Goal: Information Seeking & Learning: Learn about a topic

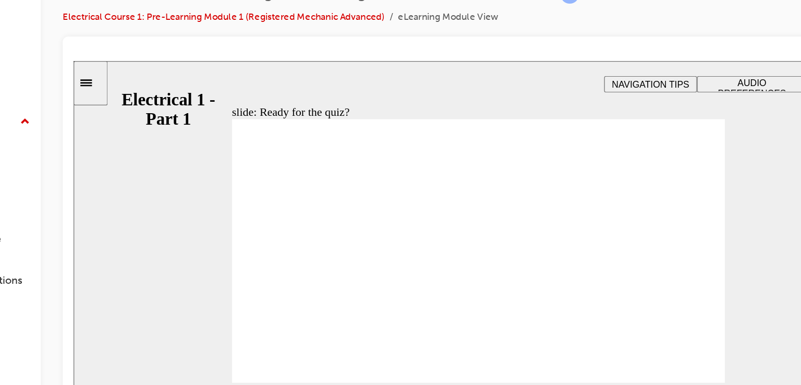
checkbox input "true"
checkbox input "false"
checkbox input "true"
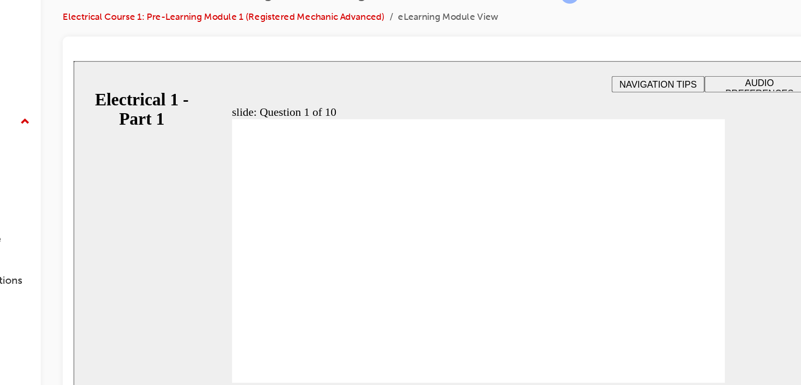
radio input "true"
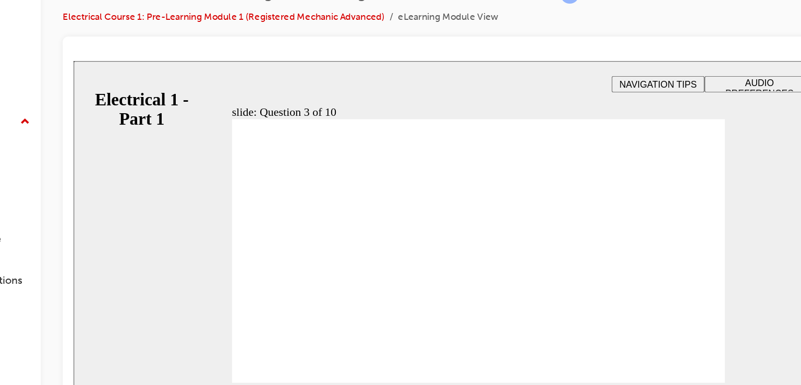
radio input "true"
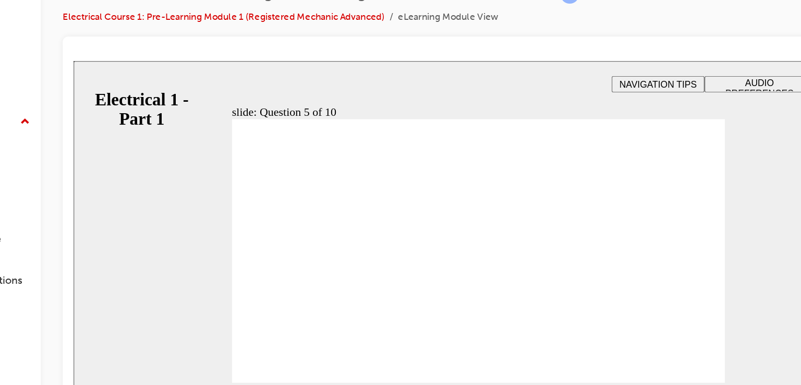
radio input "true"
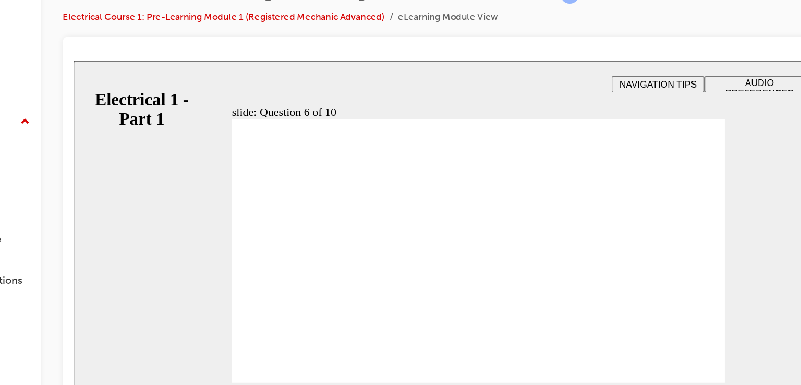
radio input "true"
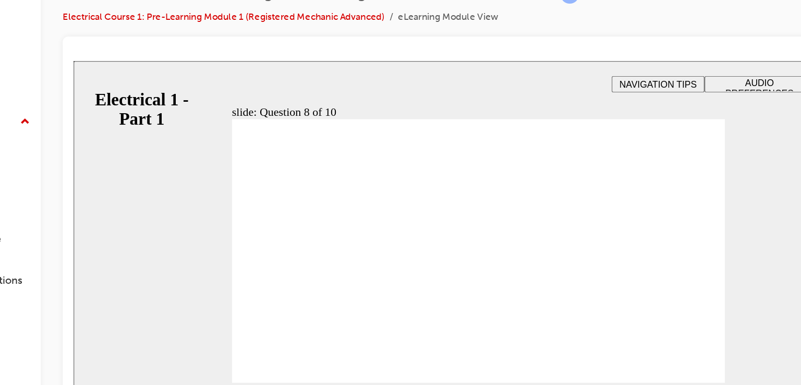
radio input "true"
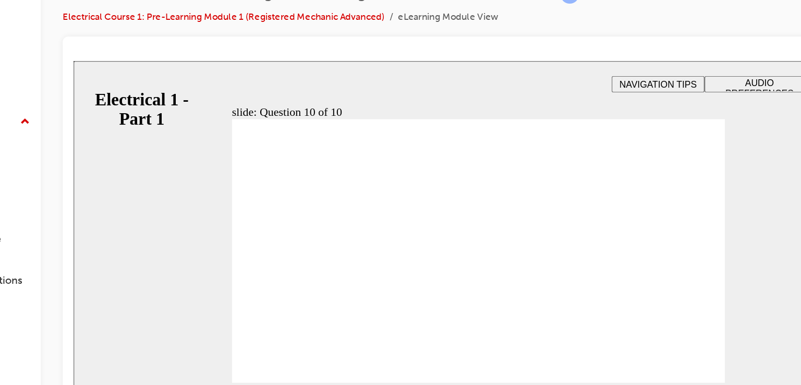
radio input "true"
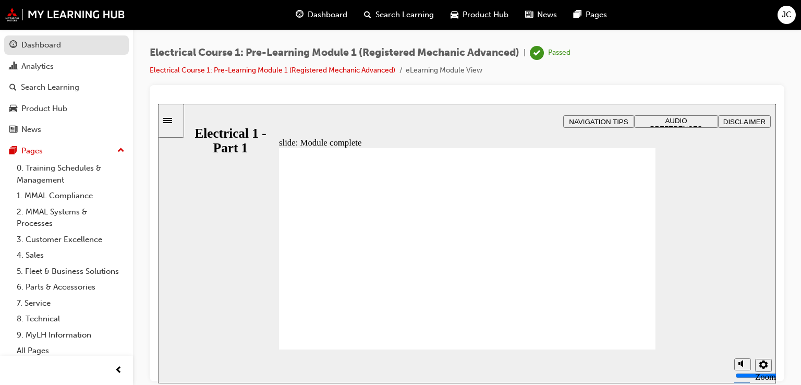
click at [60, 43] on div "Dashboard" at bounding box center [41, 45] width 40 height 12
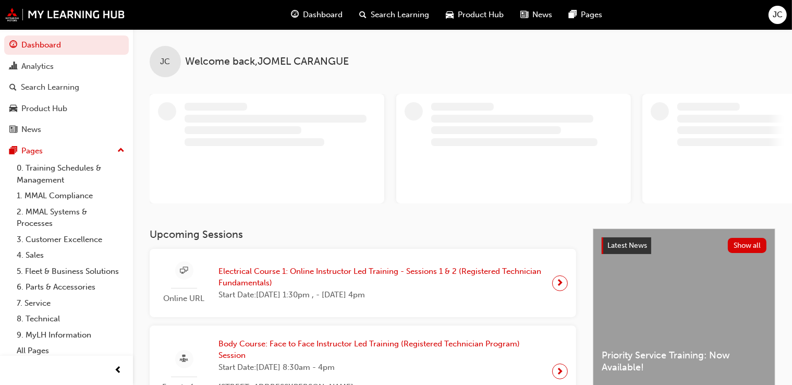
click at [399, 270] on span "Electrical Course 1: Online Instructor Led Training - Sessions 1 & 2 (Registere…" at bounding box center [380, 276] width 325 height 23
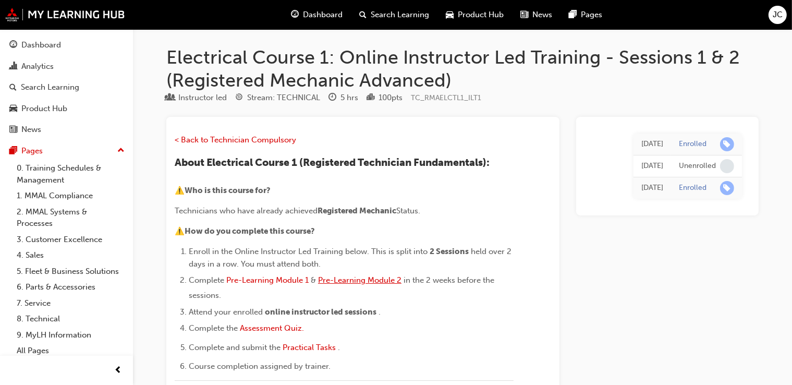
click at [374, 280] on span "Pre-Learning Module 2" at bounding box center [359, 279] width 83 height 9
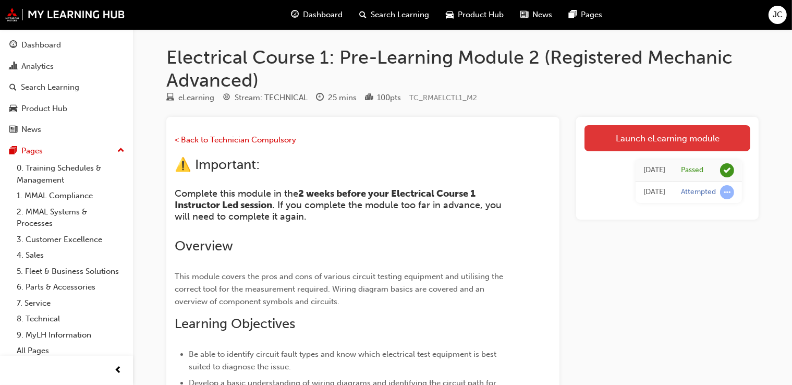
click at [601, 144] on link "Launch eLearning module" at bounding box center [667, 138] width 166 height 26
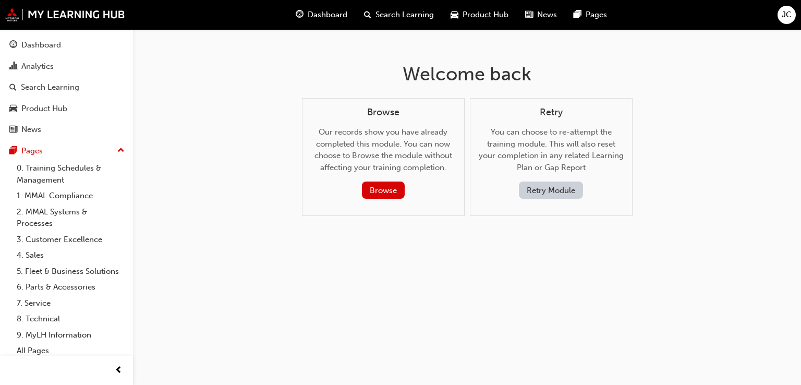
click at [541, 193] on button "Retry Module" at bounding box center [551, 189] width 64 height 17
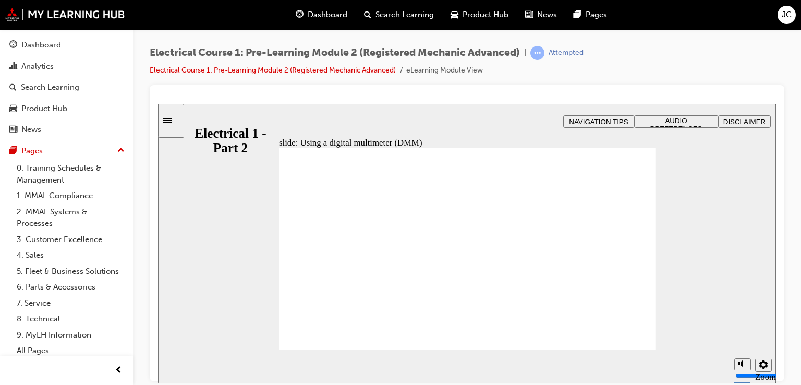
type input "30"
click at [732, 268] on div "slide: Demonstration: Using a digital multimeter to measure voltage Rectangle 2…" at bounding box center [467, 242] width 618 height 279
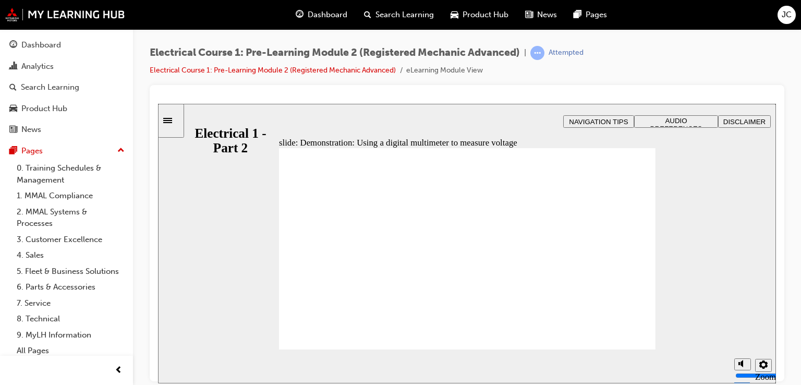
type input "9"
type input "30"
type input "9"
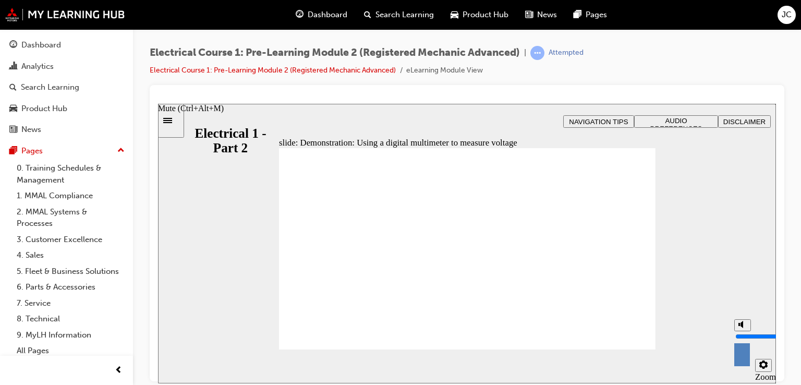
type input "30"
type input "10"
type input "30"
type input "10"
type input "30"
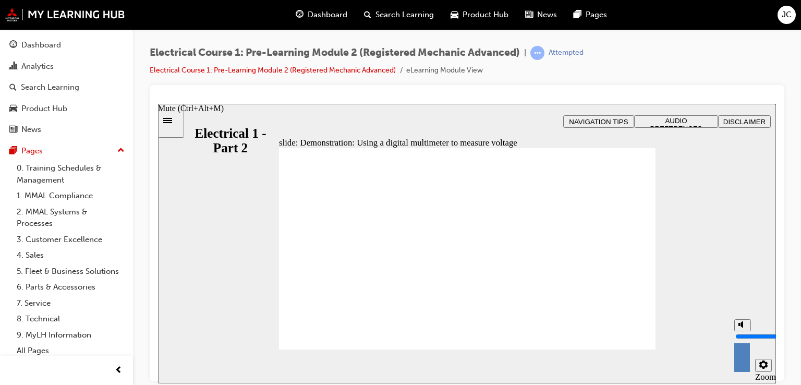
drag, startPoint x: 741, startPoint y: 327, endPoint x: 738, endPoint y: 313, distance: 14.9
type input "10"
click at [738, 331] on input "volume" at bounding box center [768, 335] width 67 height 8
click at [729, 268] on div "slide: Demonstration: Using a digital multimeter to measure voltage Player cont…" at bounding box center [467, 242] width 618 height 279
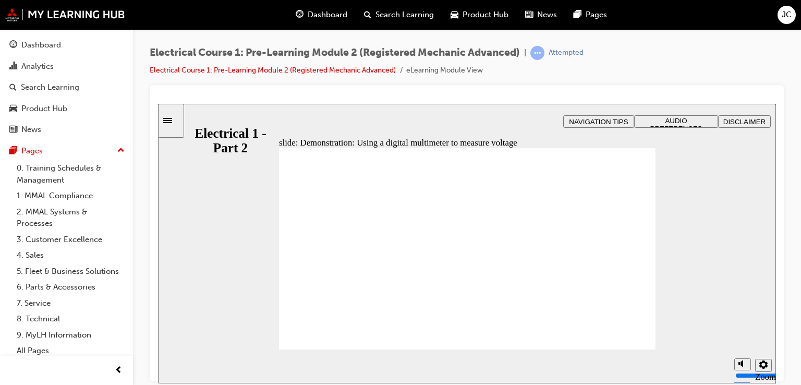
click at [680, 293] on div "slide: Demonstration: Using a digital multimeter to measure voltage Player cont…" at bounding box center [467, 242] width 618 height 279
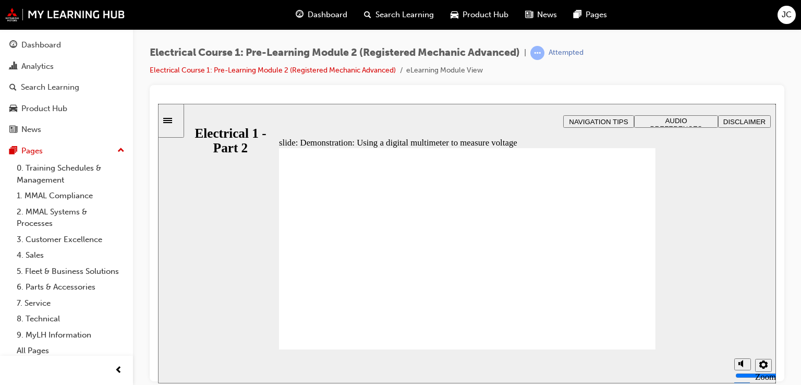
click at [692, 316] on div "slide: Demonstration: Using a digital multimeter to measure voltage Player cont…" at bounding box center [467, 242] width 618 height 279
click at [690, 297] on div "slide: Demonstration: Using a digital multimeter to measure voltage Player cont…" at bounding box center [467, 242] width 618 height 279
type input "30"
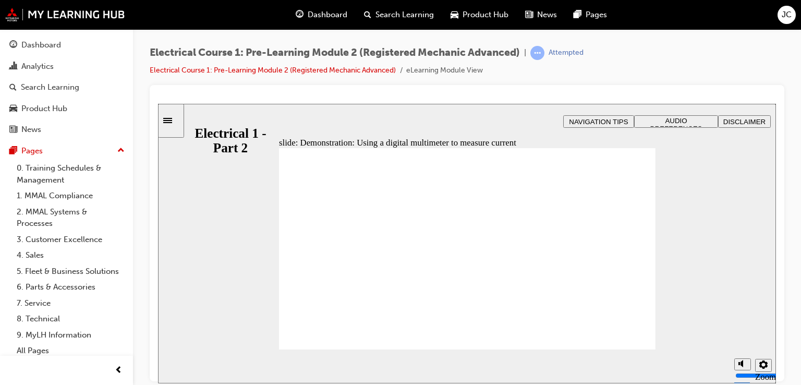
type input "30"
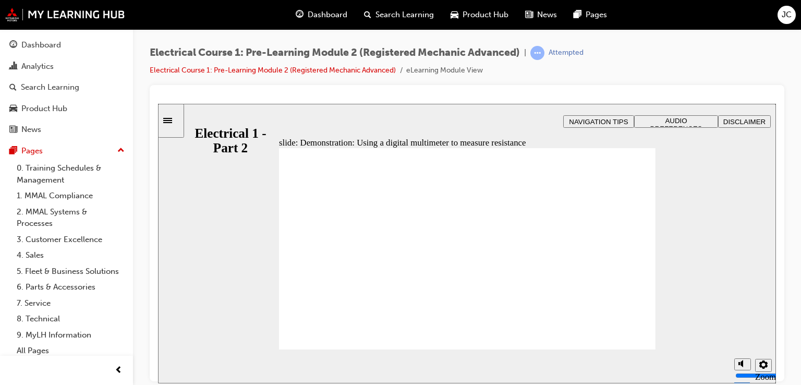
type input "24"
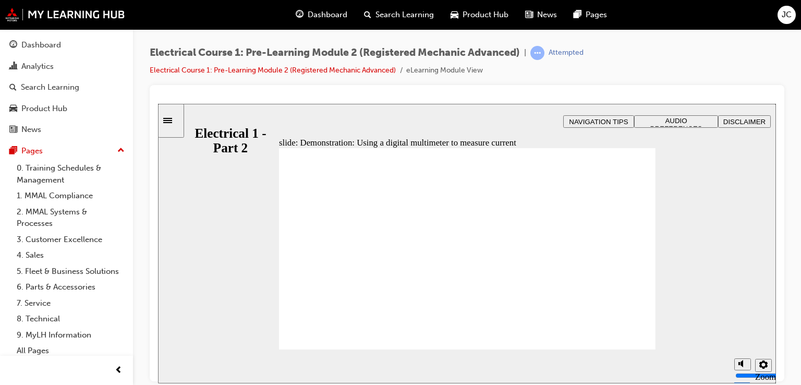
type input "30"
type input "5"
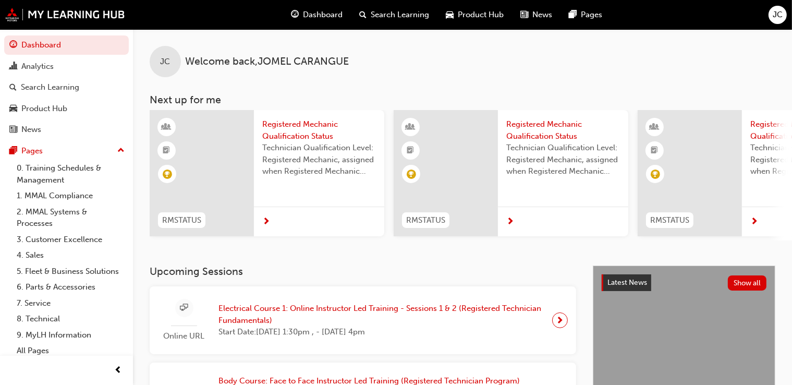
click at [395, 312] on span "Electrical Course 1: Online Instructor Led Training - Sessions 1 & 2 (Registere…" at bounding box center [380, 313] width 325 height 23
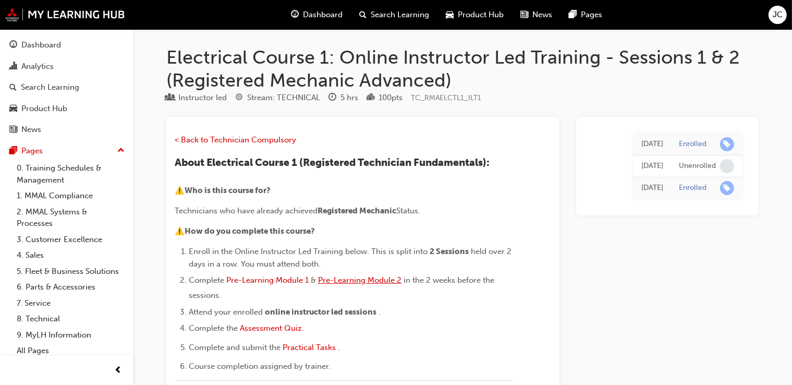
click at [380, 277] on span "Pre-Learning Module 2" at bounding box center [359, 279] width 83 height 9
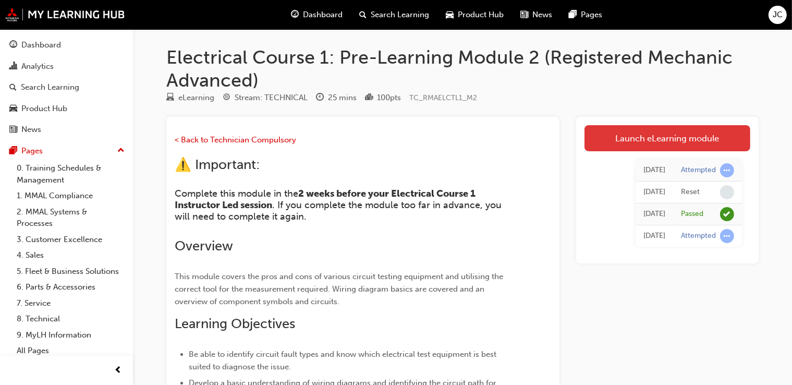
click at [649, 139] on link "Launch eLearning module" at bounding box center [667, 138] width 166 height 26
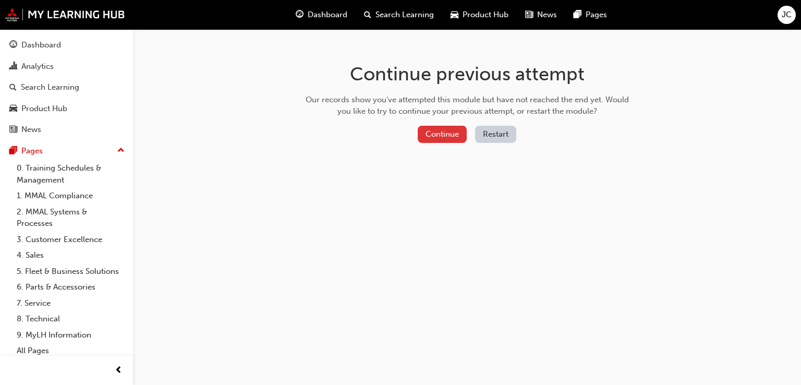
click at [451, 139] on button "Continue" at bounding box center [441, 134] width 49 height 17
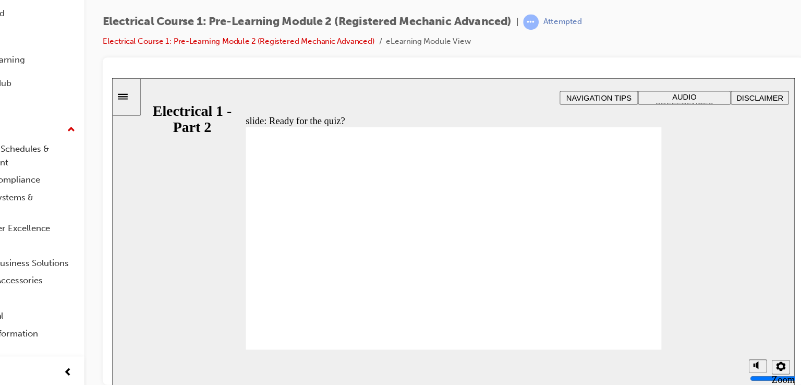
radio input "true"
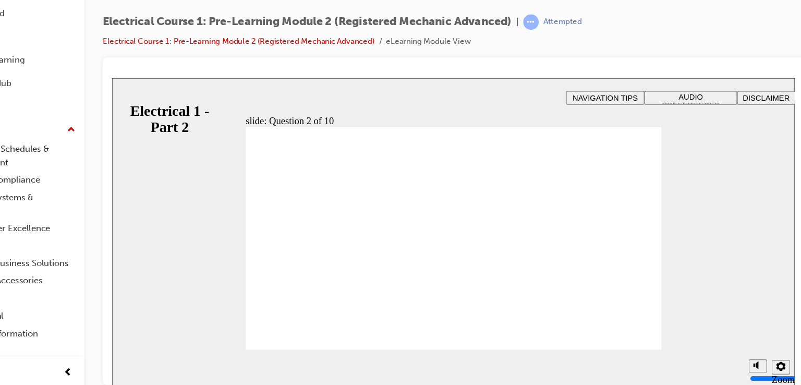
radio input "true"
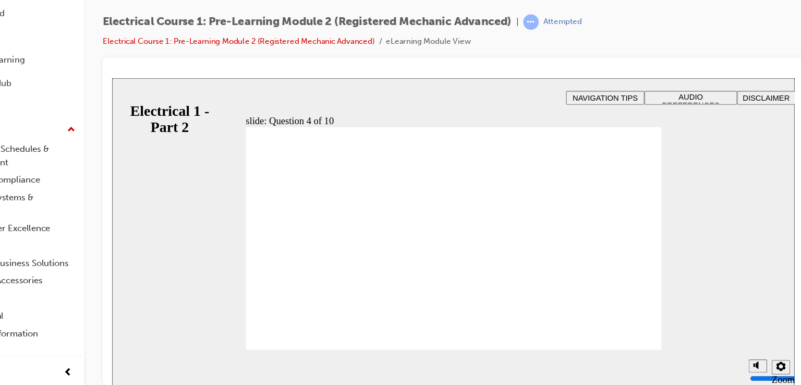
radio input "true"
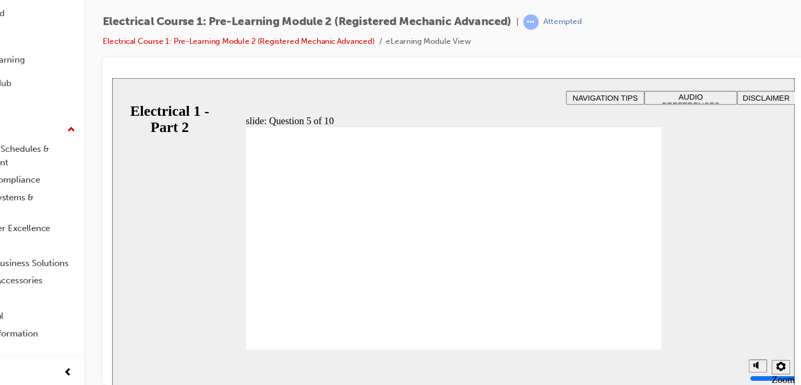
radio input "false"
radio input "true"
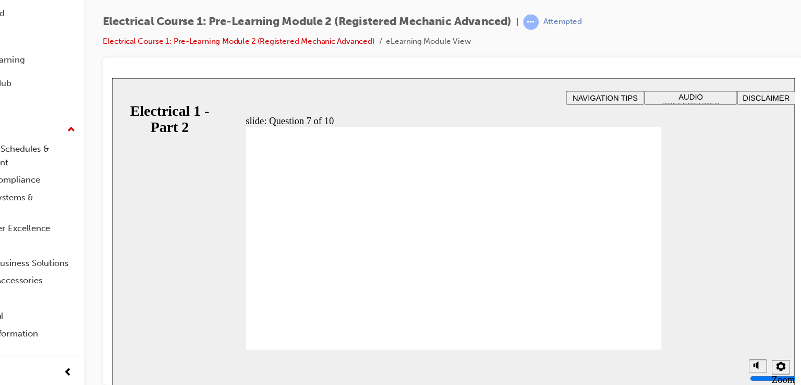
radio input "true"
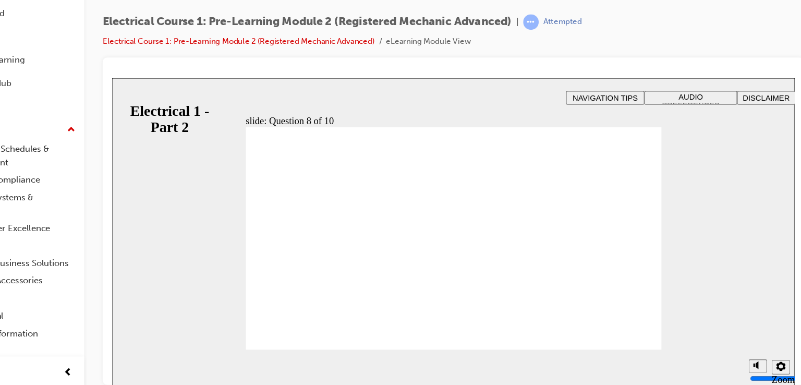
radio input "true"
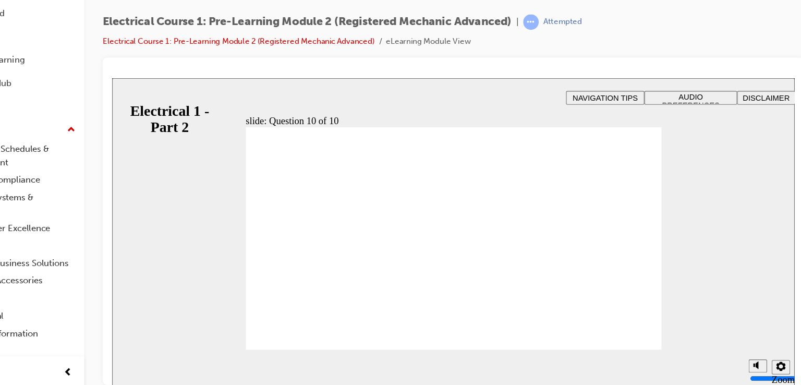
radio input "true"
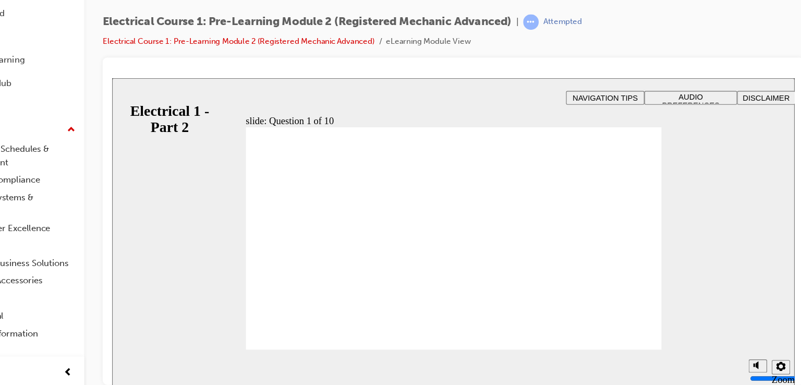
radio input "true"
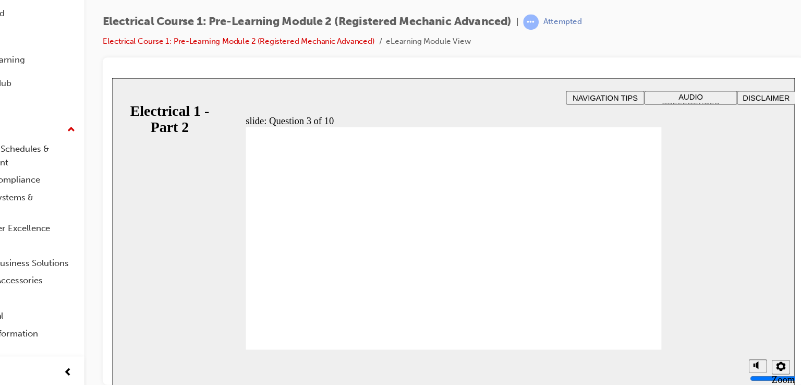
radio input "true"
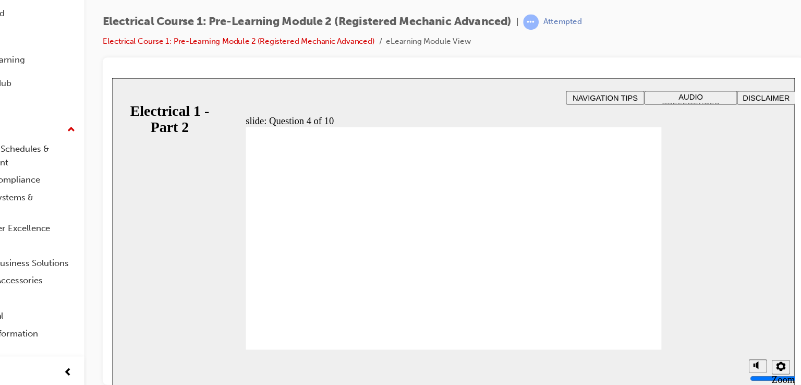
radio input "true"
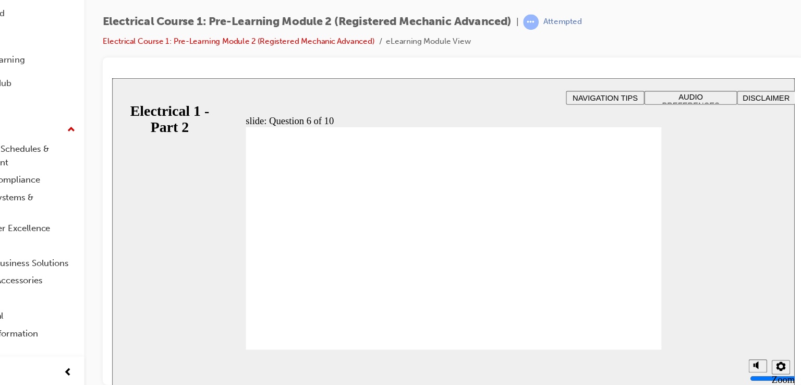
radio input "true"
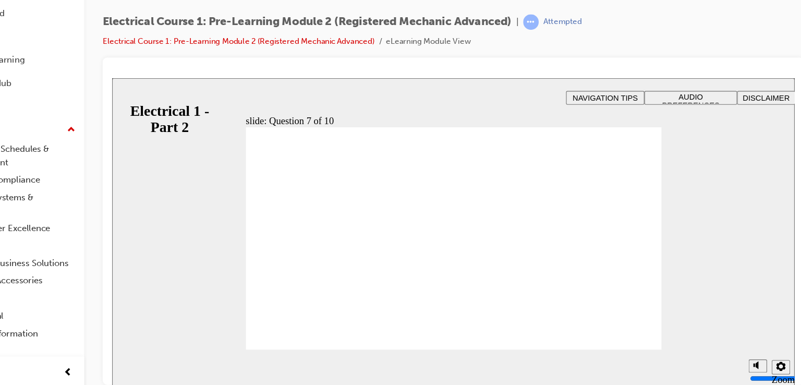
radio input "true"
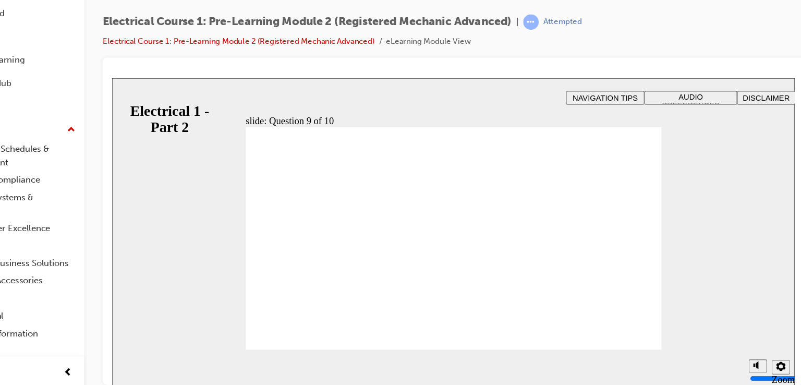
radio input "true"
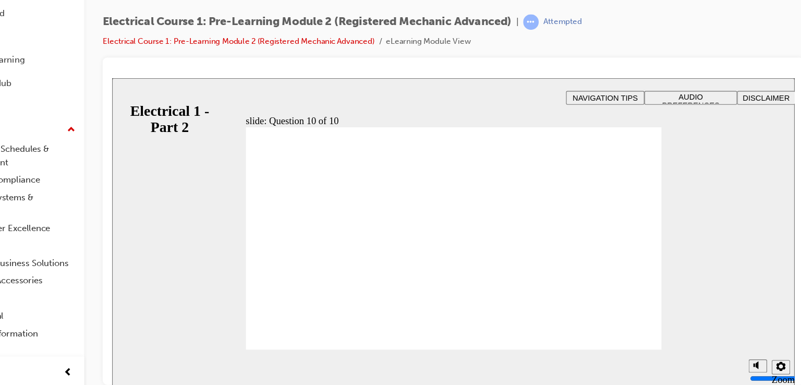
radio input "true"
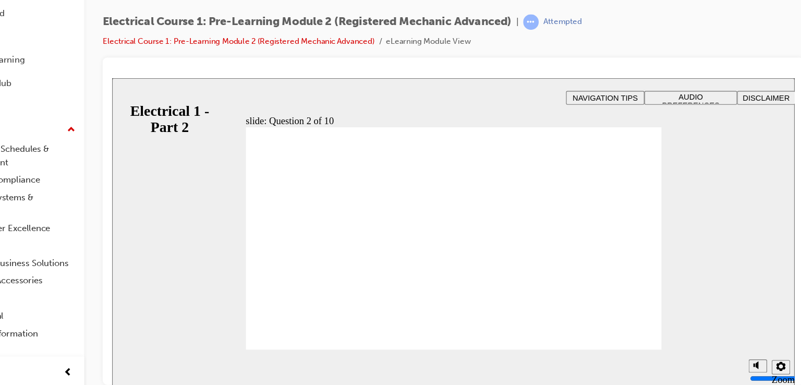
radio input "true"
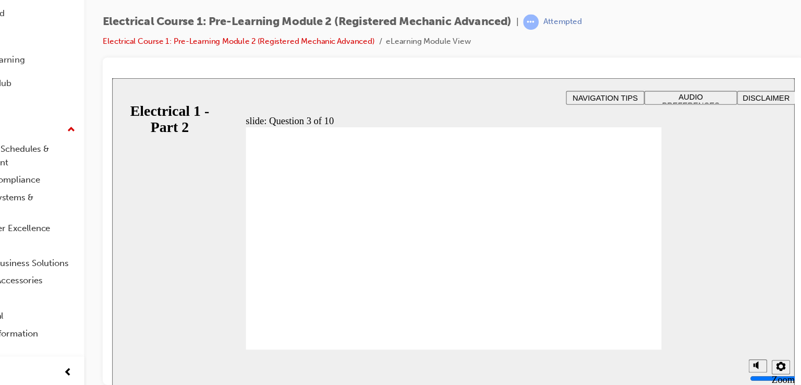
radio input "true"
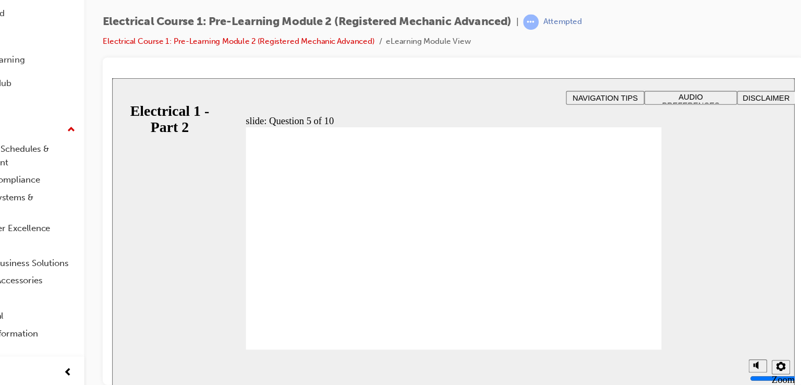
radio input "true"
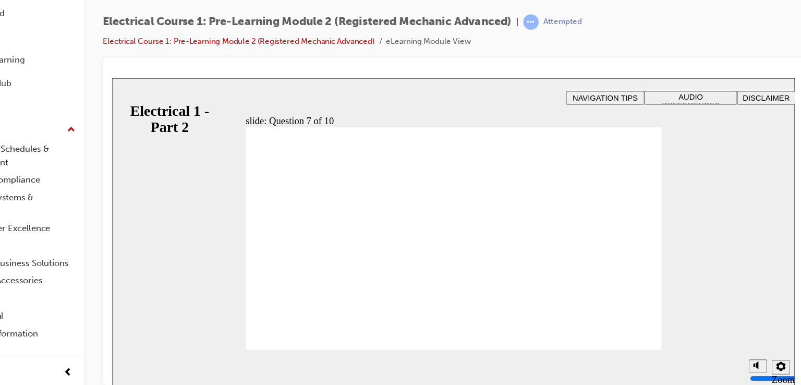
radio input "true"
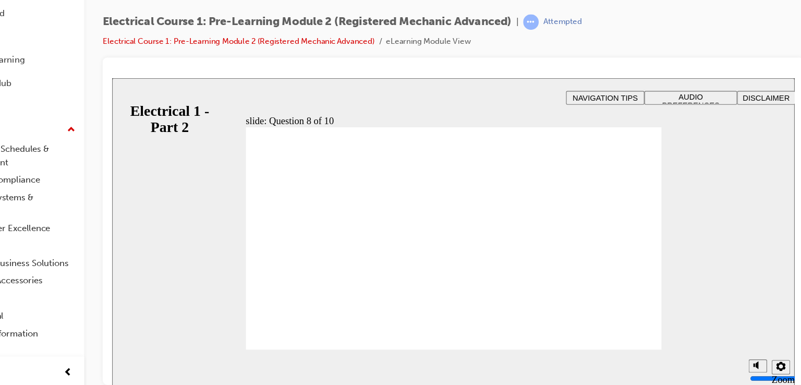
radio input "true"
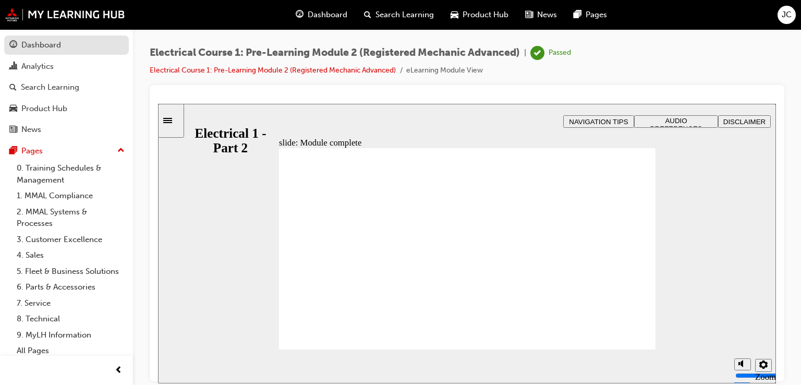
click at [62, 43] on div "Dashboard" at bounding box center [66, 45] width 114 height 13
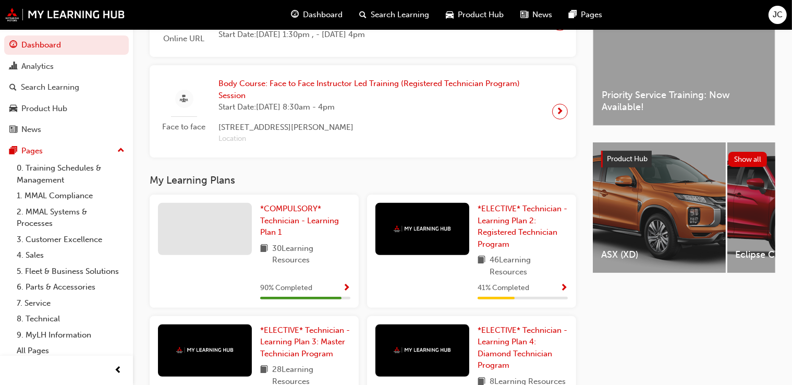
scroll to position [298, 0]
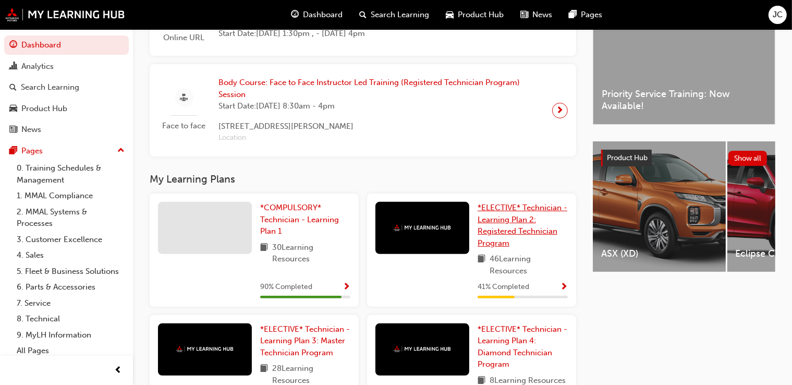
click at [506, 223] on span "*ELECTIVE* Technician - Learning Plan 2: Registered Technician Program" at bounding box center [522, 225] width 90 height 45
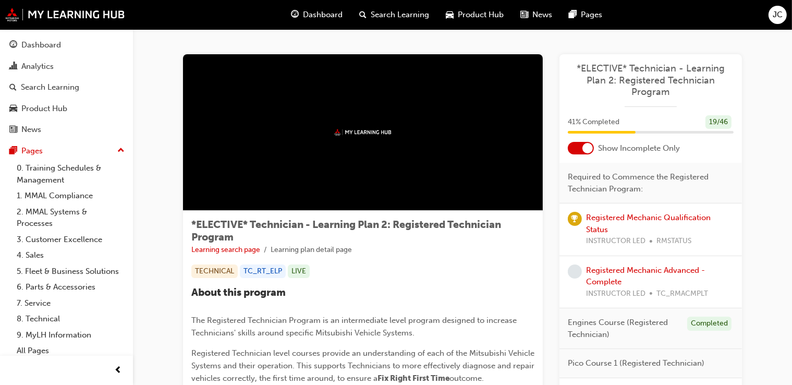
click at [584, 147] on div at bounding box center [587, 148] width 10 height 10
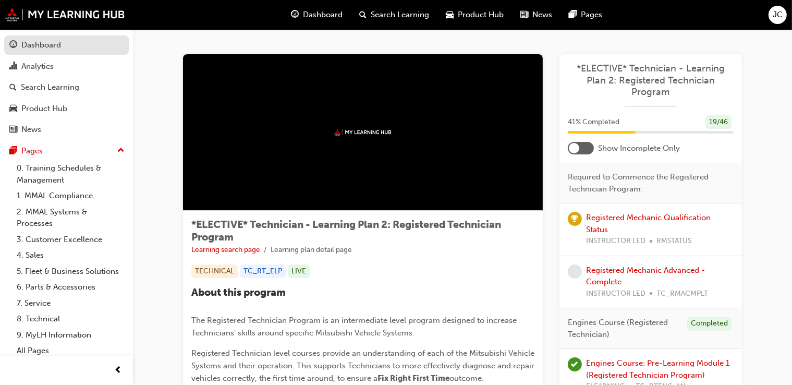
click at [89, 36] on link "Dashboard" at bounding box center [66, 44] width 125 height 19
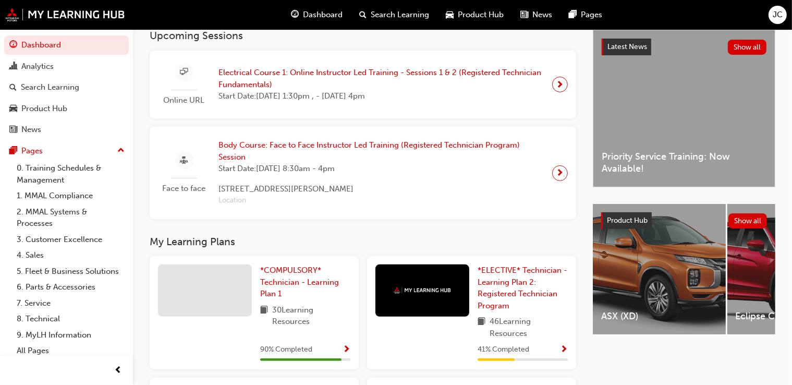
scroll to position [237, 0]
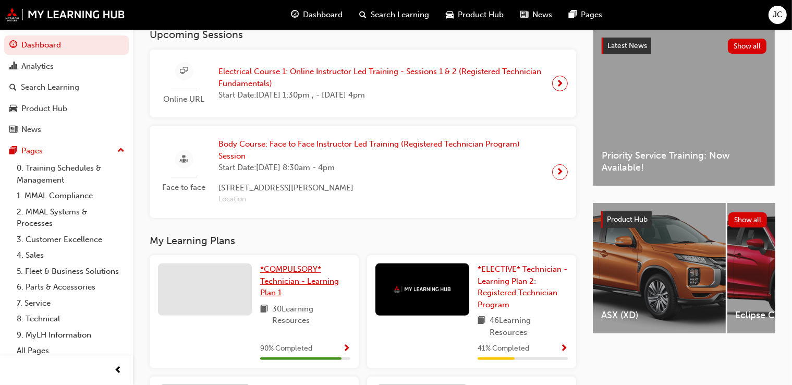
click at [279, 288] on span "*COMPULSORY* Technician - Learning Plan 1" at bounding box center [299, 280] width 79 height 33
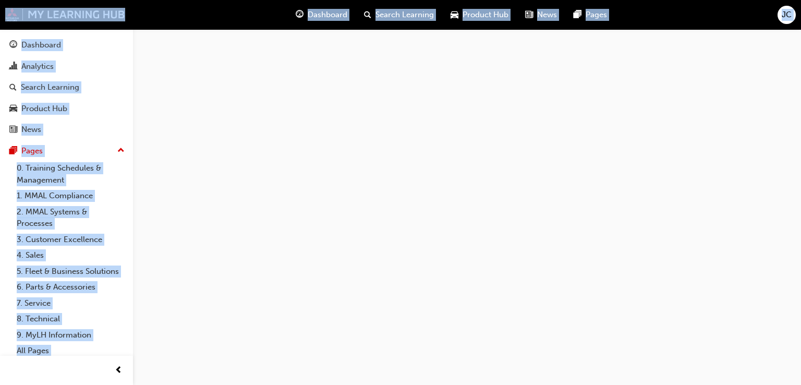
click at [279, 288] on div at bounding box center [400, 192] width 801 height 385
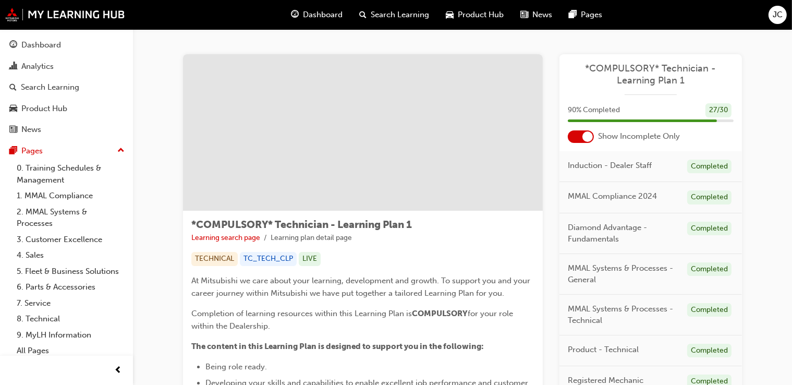
click at [589, 140] on div at bounding box center [587, 136] width 10 height 10
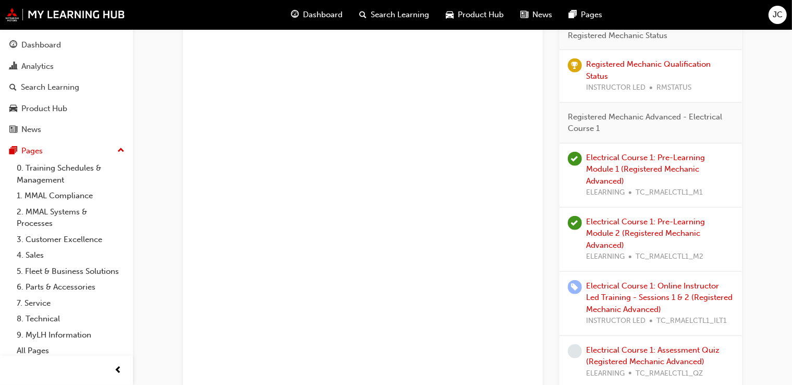
scroll to position [1196, 0]
